Goal: Task Accomplishment & Management: Manage account settings

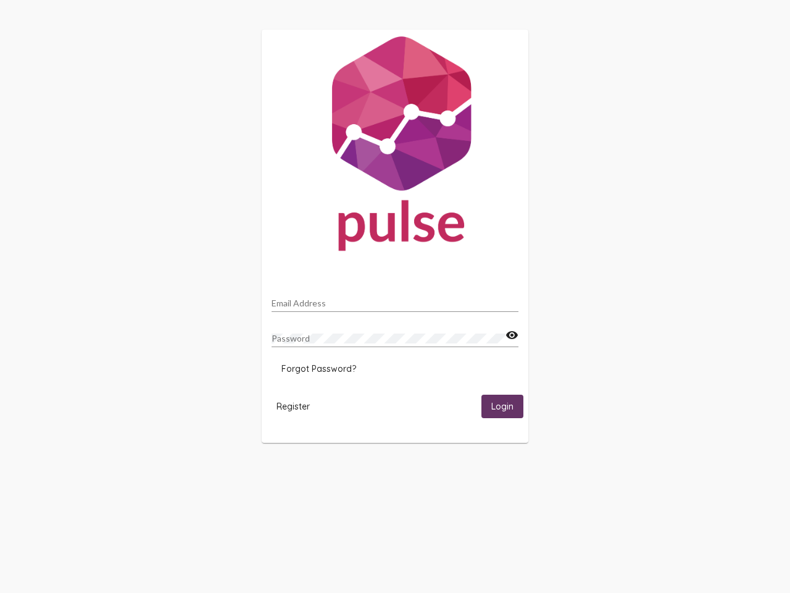
click at [395, 299] on input "Email Address" at bounding box center [395, 303] width 247 height 10
click at [512, 335] on mat-icon "visibility" at bounding box center [512, 335] width 13 height 15
click at [319, 369] on span "Forgot Password?" at bounding box center [319, 368] width 75 height 11
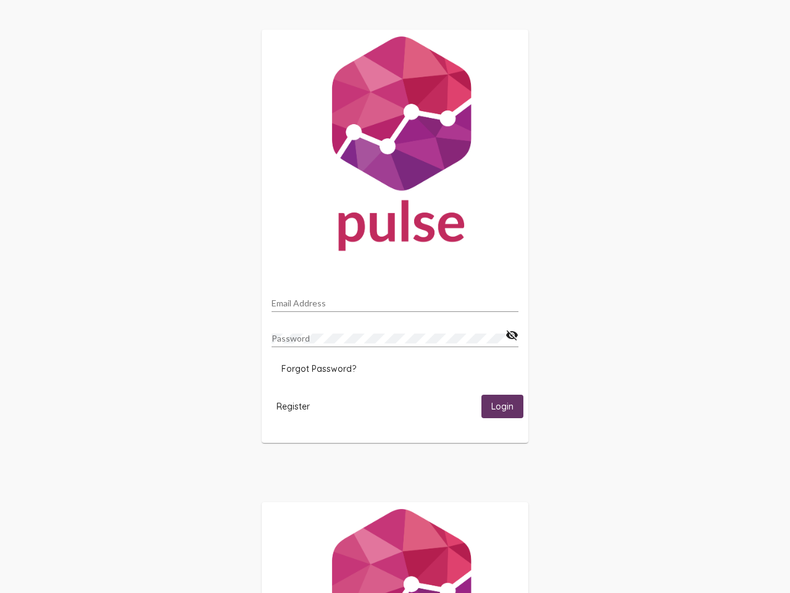
click at [293, 406] on span "Register" at bounding box center [293, 406] width 33 height 11
click at [503, 406] on span "Login" at bounding box center [502, 406] width 22 height 11
